Goal: Task Accomplishment & Management: Use online tool/utility

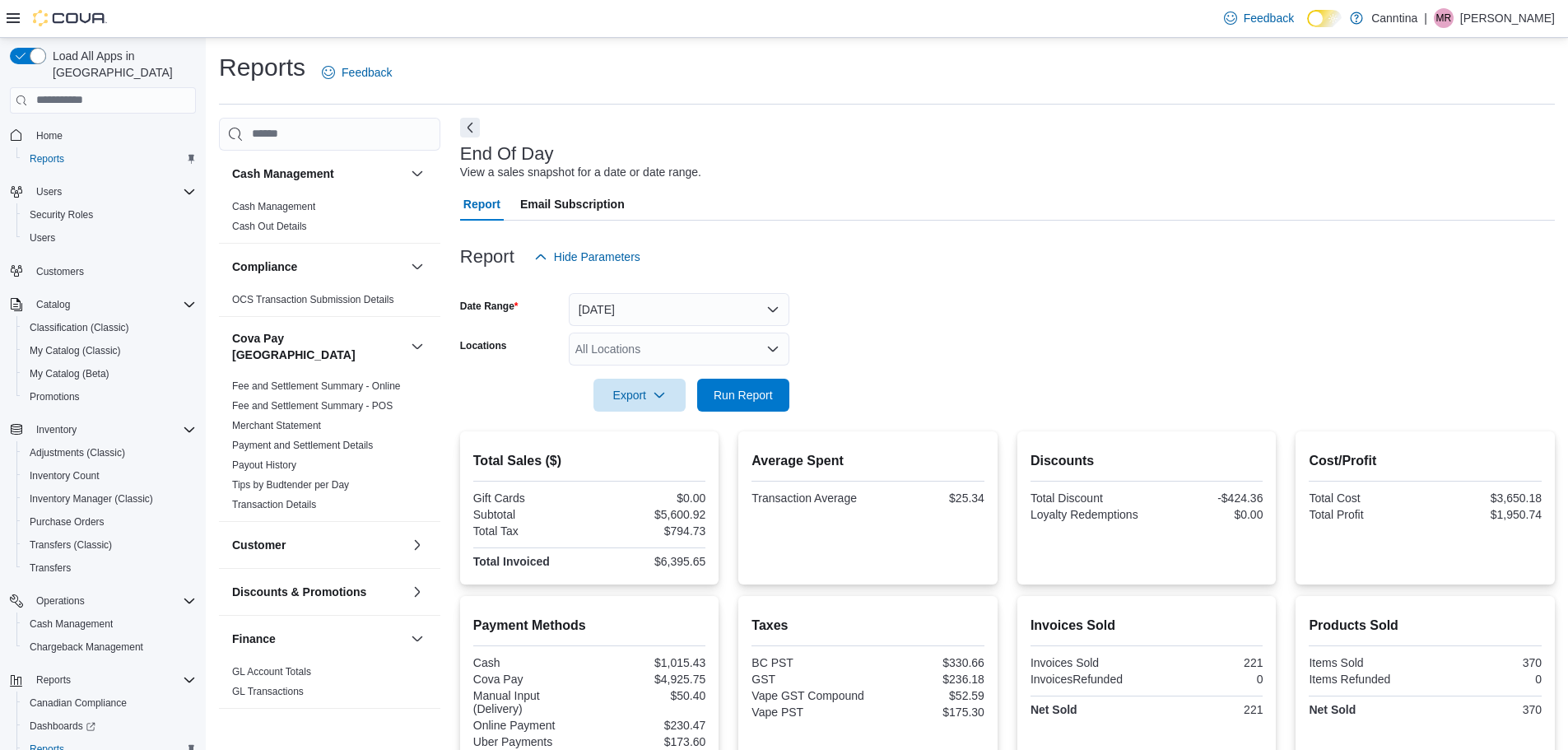
scroll to position [290, 0]
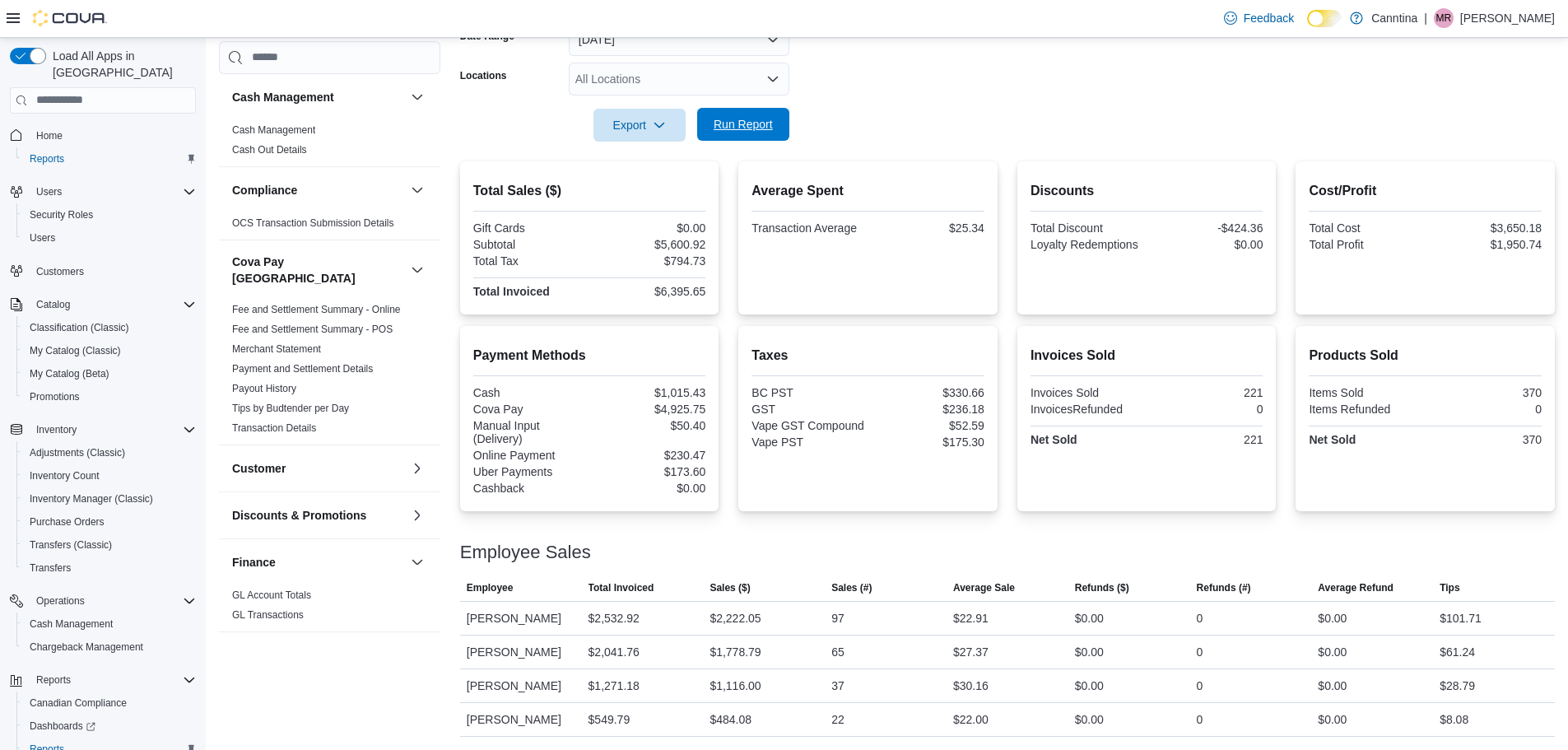
click at [751, 117] on span "Run Report" at bounding box center [744, 124] width 72 height 33
drag, startPoint x: 708, startPoint y: 266, endPoint x: 647, endPoint y: 270, distance: 61.1
click at [647, 285] on div "$7,320.39" at bounding box center [650, 292] width 113 height 13
click at [786, 111] on button "Run Report" at bounding box center [743, 124] width 93 height 33
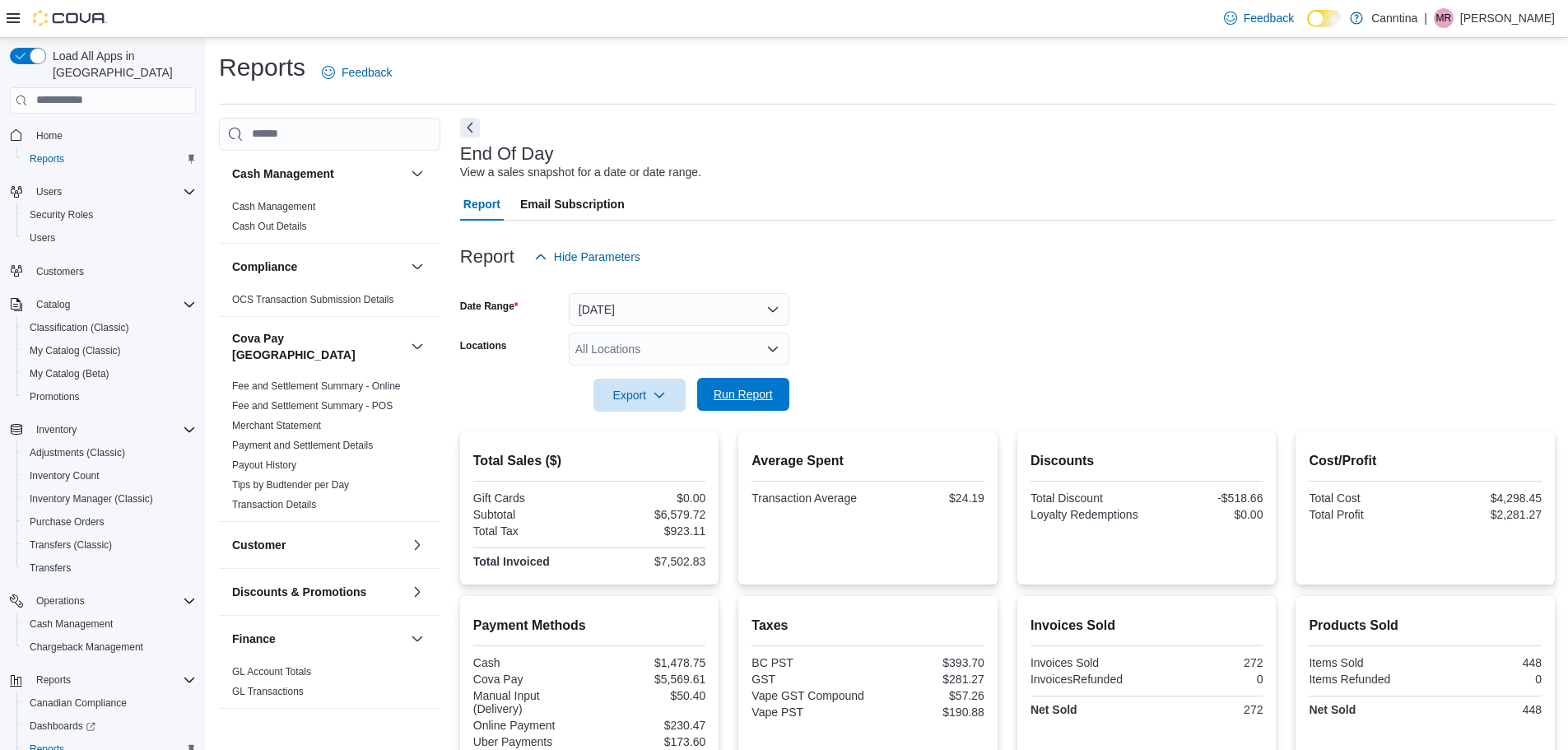
click at [732, 392] on span "Run Report" at bounding box center [743, 394] width 59 height 16
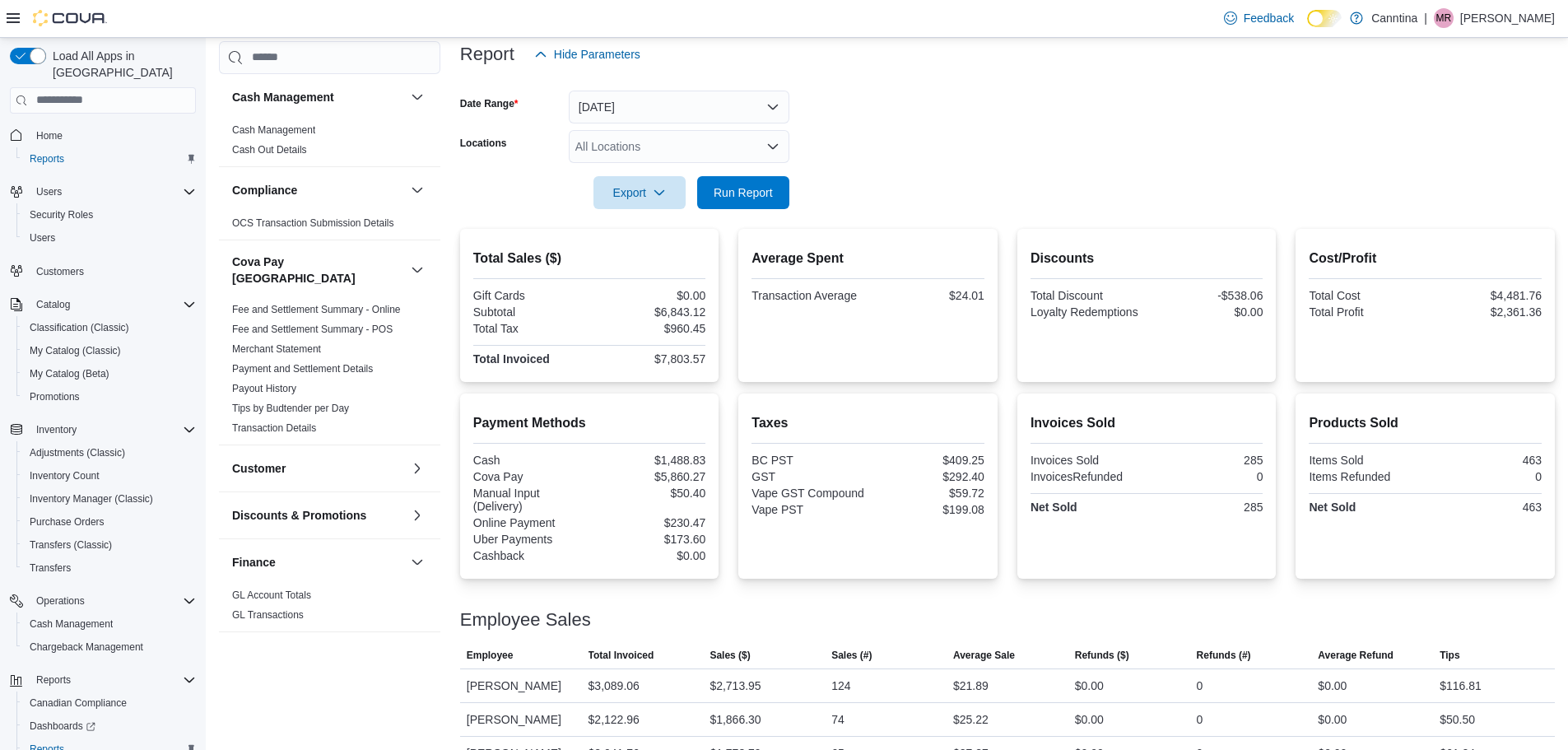
scroll to position [43, 0]
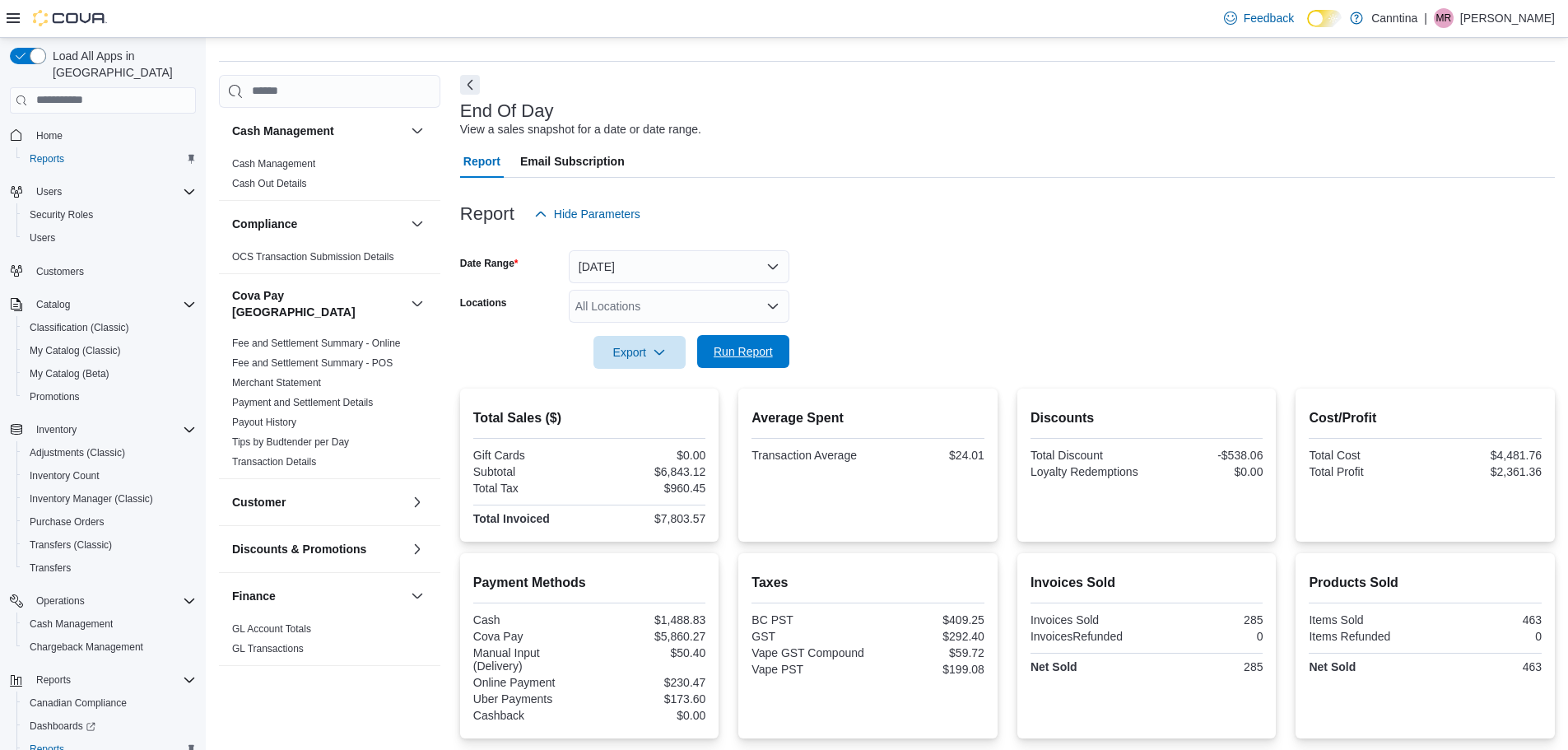
click at [789, 352] on button "Run Report" at bounding box center [743, 351] width 93 height 33
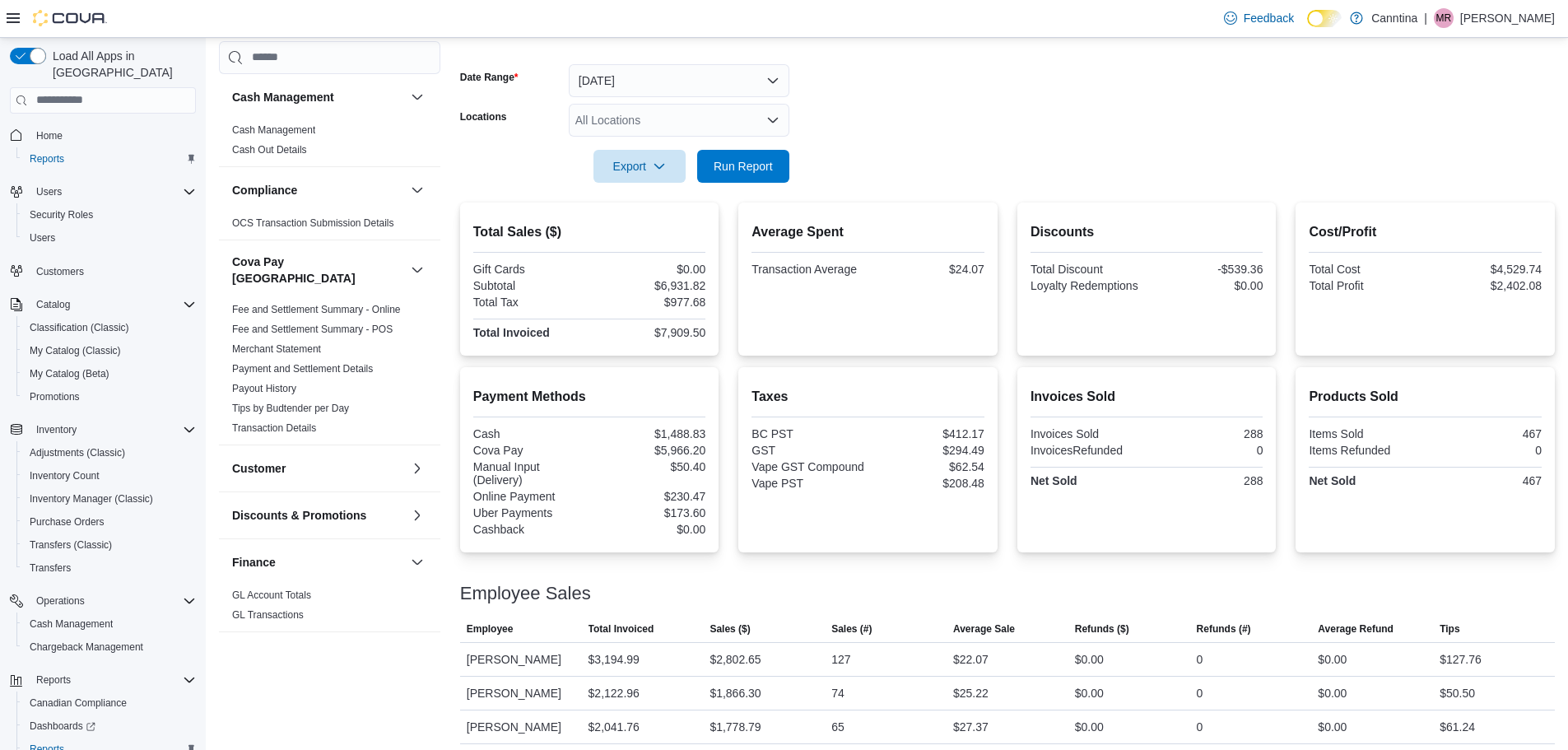
scroll to position [125, 0]
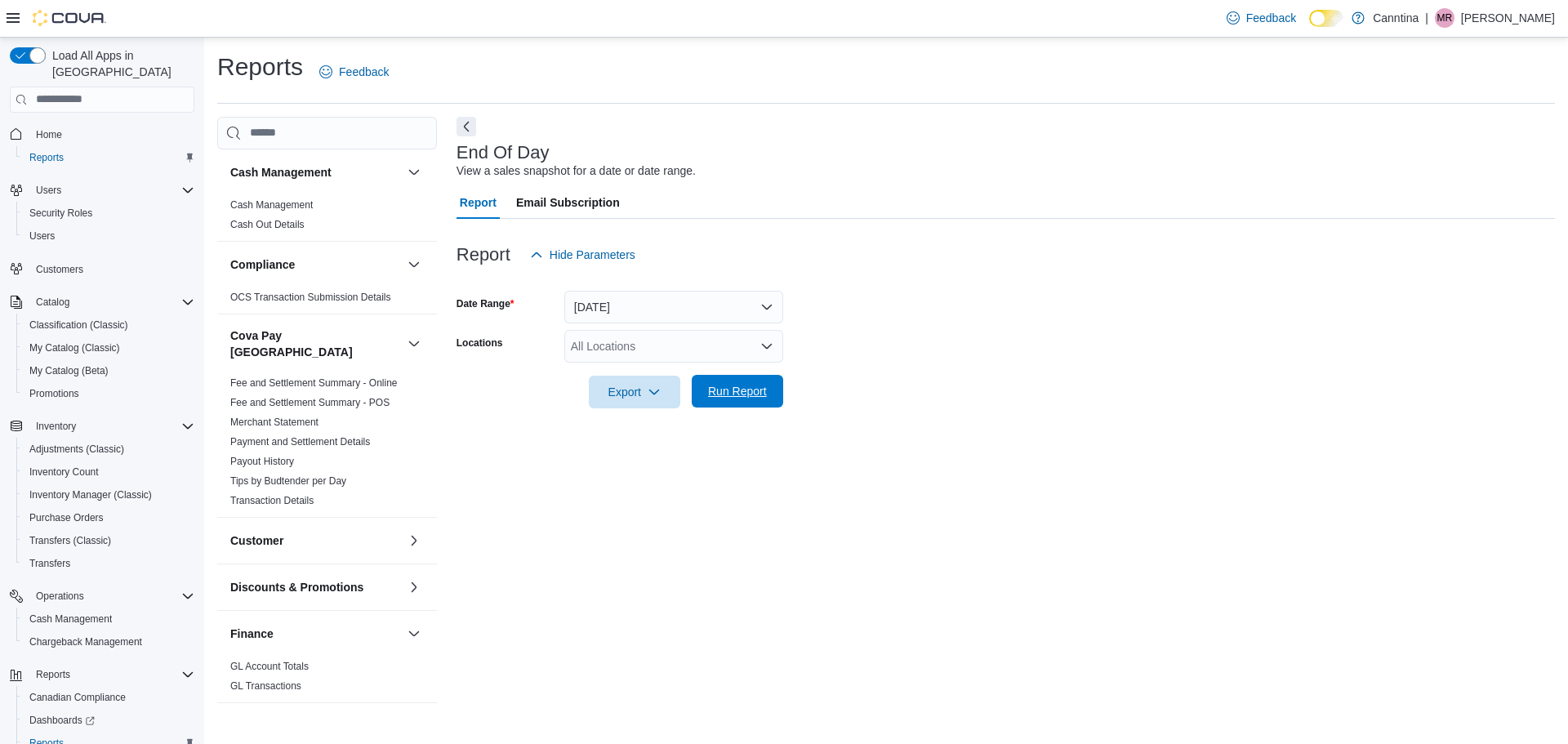
click at [732, 383] on span "Run Report" at bounding box center [738, 391] width 72 height 33
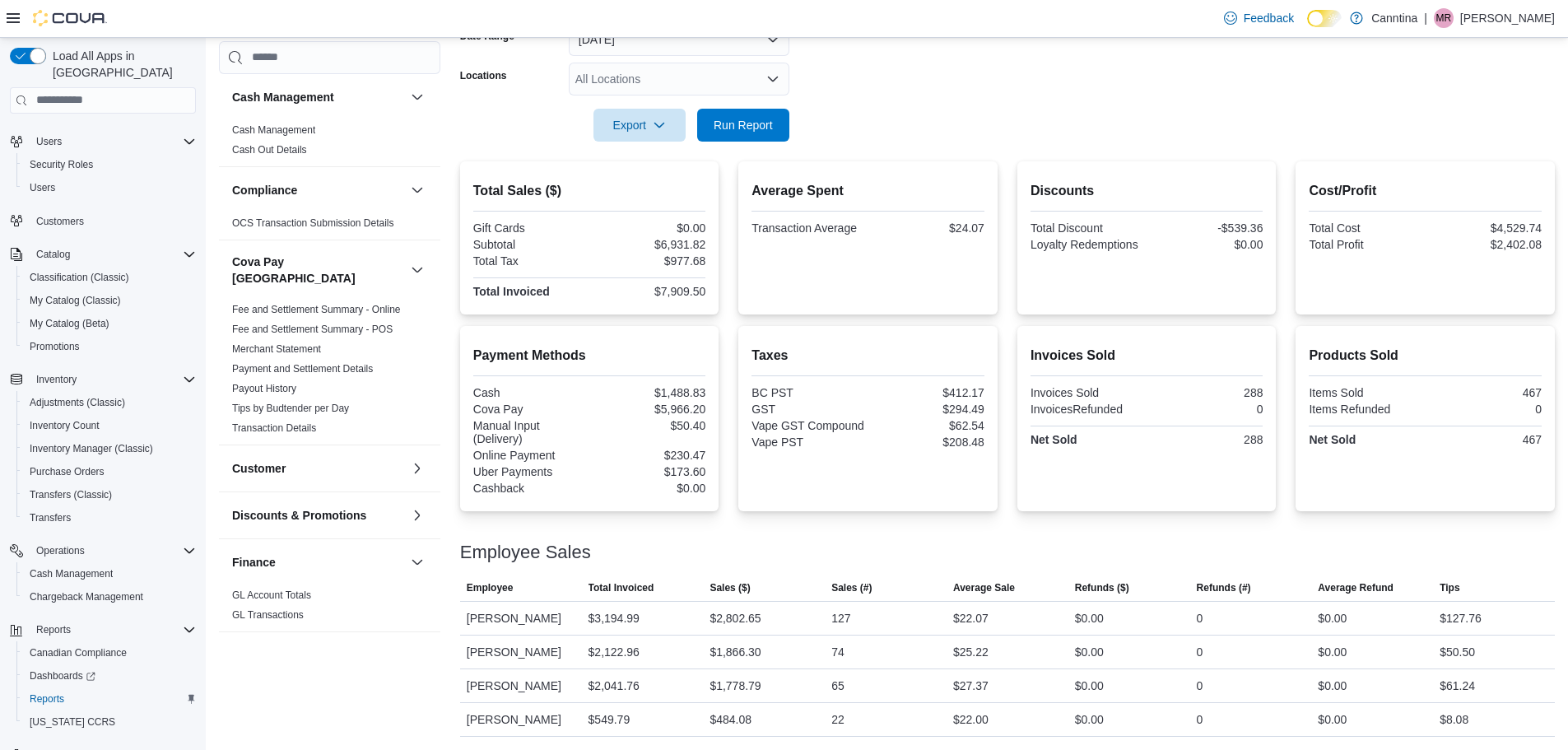
scroll to position [76, 0]
